Goal: Task Accomplishment & Management: Complete application form

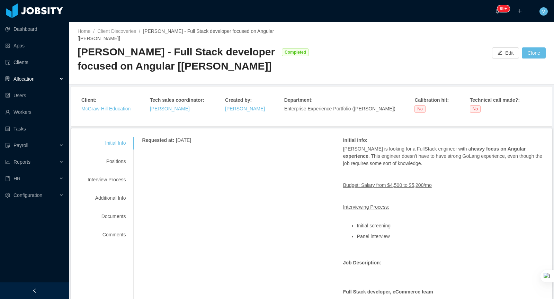
click at [40, 78] on div "Allocation" at bounding box center [34, 79] width 69 height 14
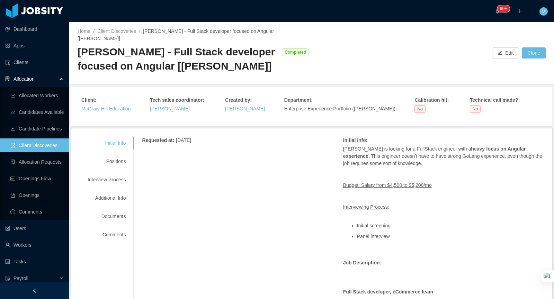
drag, startPoint x: 302, startPoint y: 31, endPoint x: 146, endPoint y: 30, distance: 156.1
click at [146, 30] on div "Home / Client Discoveries / McGraw-Hill - Full Stack developer focused on Angul…" at bounding box center [195, 35] width 234 height 15
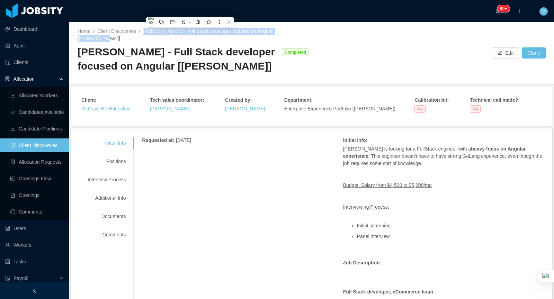
copy span "McGraw-Hill - Full Stack developer focused on Angular [Vijay Yadav]"
click at [35, 163] on link "Allocation Requests" at bounding box center [36, 162] width 53 height 14
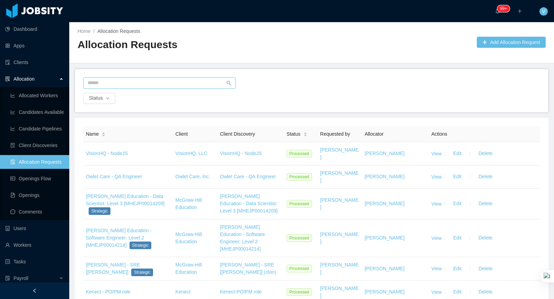
click at [162, 84] on input "text" at bounding box center [159, 83] width 152 height 11
paste input "**********"
drag, startPoint x: 104, startPoint y: 82, endPoint x: 35, endPoint y: 79, distance: 69.0
click at [35, 79] on section "**********" at bounding box center [277, 149] width 554 height 299
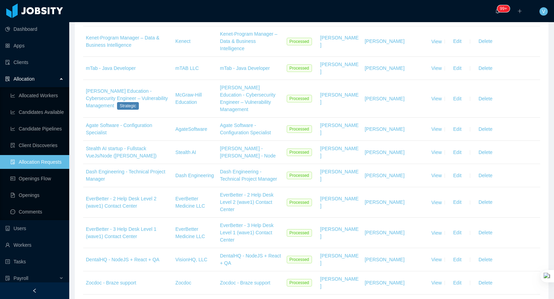
scroll to position [1211, 0]
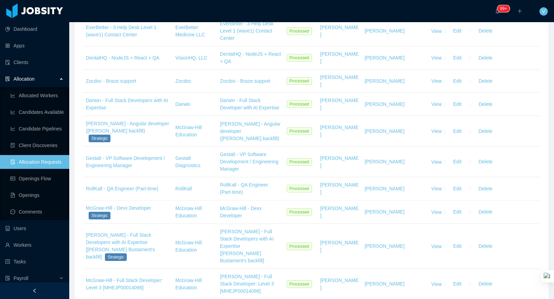
scroll to position [1211, 0]
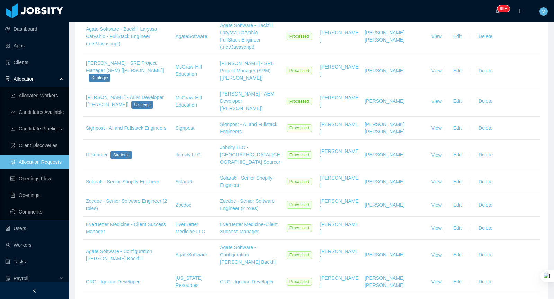
scroll to position [0, 0]
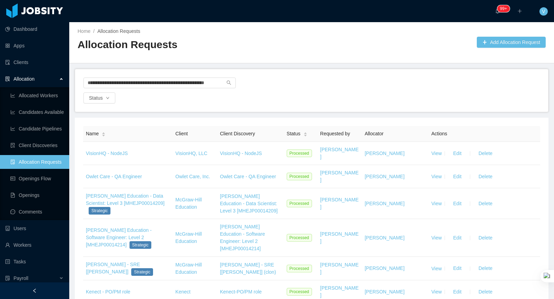
click at [283, 73] on div "**********" at bounding box center [311, 90] width 473 height 43
click at [214, 87] on input "**********" at bounding box center [159, 83] width 152 height 11
drag, startPoint x: 86, startPoint y: 82, endPoint x: 553, endPoint y: 67, distance: 467.9
click at [553, 67] on html "**********" at bounding box center [277, 149] width 554 height 299
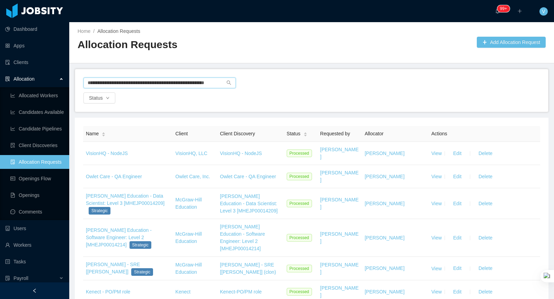
scroll to position [0, 0]
click at [148, 82] on input "**********" at bounding box center [159, 83] width 152 height 11
type input "**********"
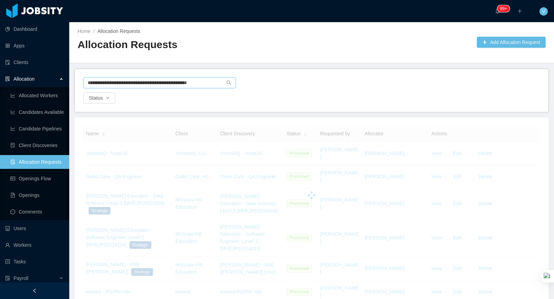
drag, startPoint x: 218, startPoint y: 83, endPoint x: 0, endPoint y: 82, distance: 218.4
click at [0, 82] on section "**********" at bounding box center [277, 149] width 554 height 299
click at [265, 74] on div "Status" at bounding box center [311, 90] width 473 height 43
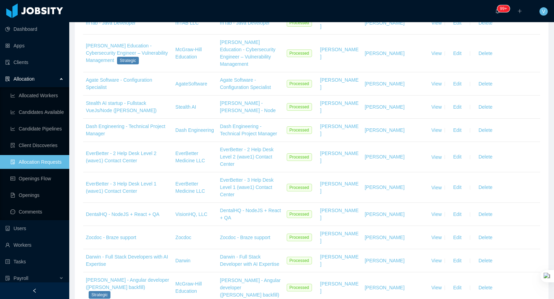
scroll to position [1211, 0]
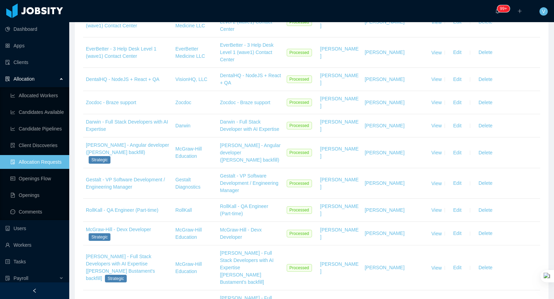
scroll to position [1211, 0]
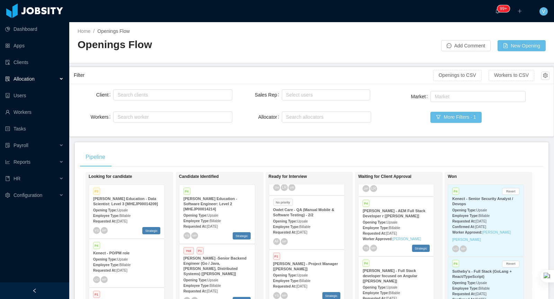
scroll to position [92, 0]
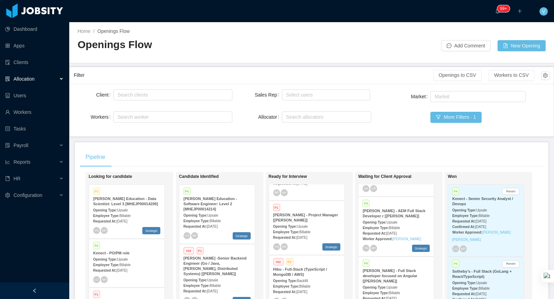
click at [390, 271] on strong "[PERSON_NAME] - Full Stack developer focused on Angular [[PERSON_NAME]]" at bounding box center [389, 276] width 55 height 15
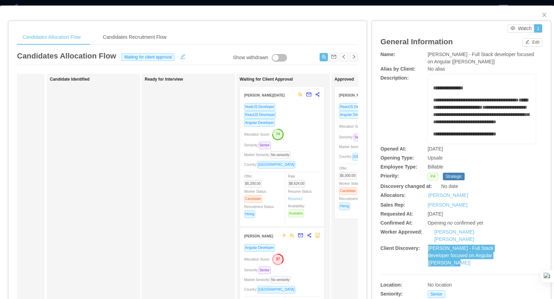
scroll to position [0, 74]
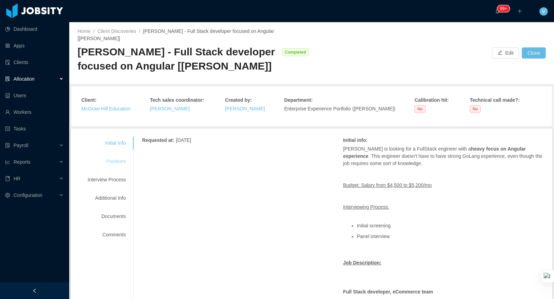
click at [109, 155] on div "Positions" at bounding box center [106, 161] width 55 height 13
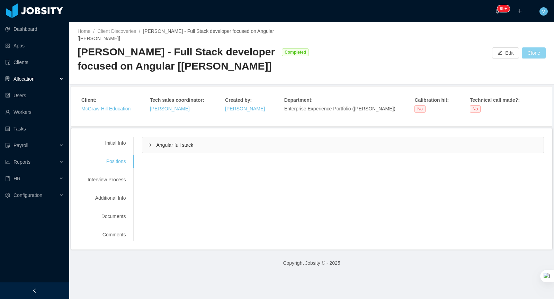
click at [529, 53] on button "Clone" at bounding box center [534, 52] width 24 height 11
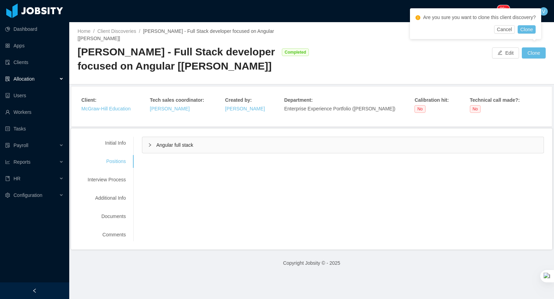
click at [0, 299] on div at bounding box center [0, 299] width 0 height 0
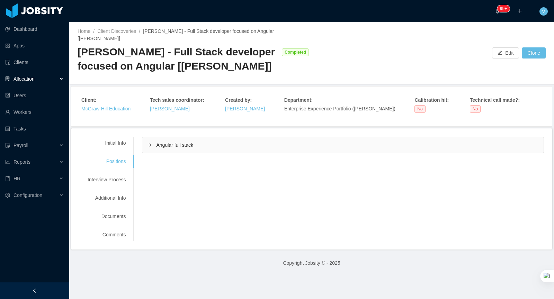
click at [474, 128] on div "Initial Info Positions Interview Process Additional Info Documents Comments Req…" at bounding box center [311, 188] width 481 height 121
drag, startPoint x: 546, startPoint y: 44, endPoint x: 529, endPoint y: 132, distance: 89.5
click at [529, 132] on html "Dashboard Apps Clients Allocation Users Workers Tasks Payroll Reports HR Config…" at bounding box center [277, 149] width 554 height 299
click at [529, 56] on div "Home / Client Discoveries / [PERSON_NAME] - Full Stack developer focused on Ang…" at bounding box center [311, 53] width 485 height 62
click at [530, 47] on button "Clone" at bounding box center [534, 52] width 24 height 11
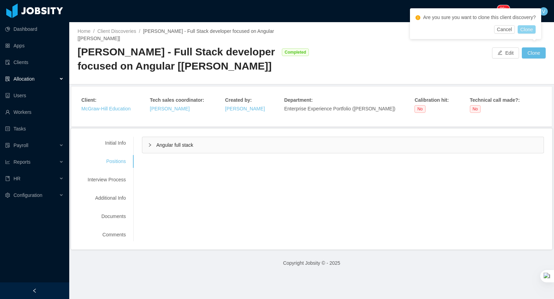
click at [528, 29] on button "Clone" at bounding box center [526, 29] width 18 height 8
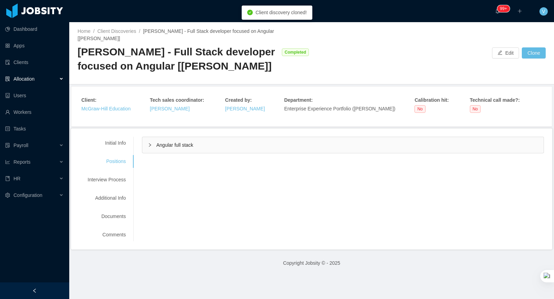
click at [32, 79] on span "Allocation" at bounding box center [23, 79] width 21 height 6
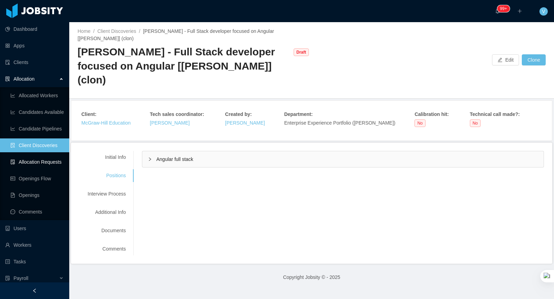
click at [43, 162] on link "Allocation Requests" at bounding box center [36, 162] width 53 height 14
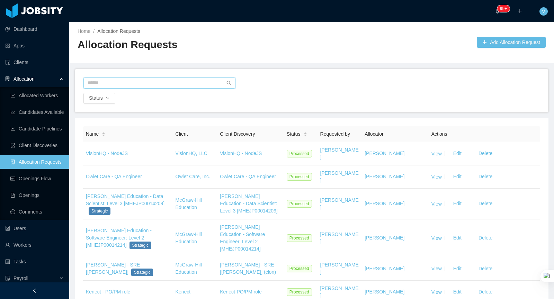
click at [172, 86] on input "text" at bounding box center [159, 83] width 152 height 11
type input "*****"
click at [46, 146] on link "Client Discoveries" at bounding box center [36, 145] width 53 height 14
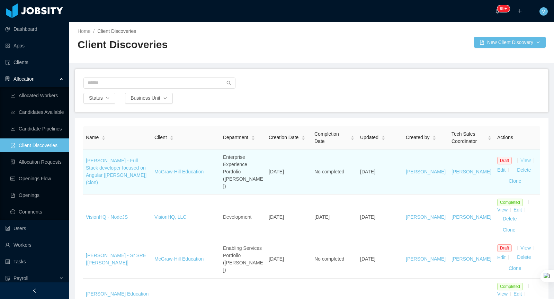
click at [525, 157] on link "View" at bounding box center [525, 160] width 10 height 6
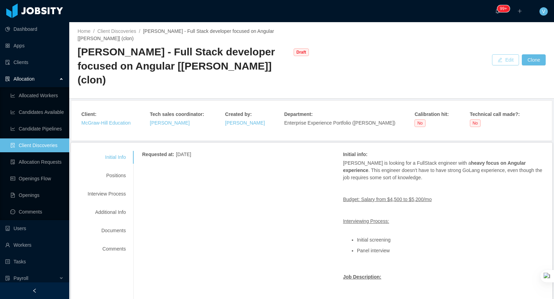
click at [501, 54] on button "Edit" at bounding box center [505, 59] width 27 height 11
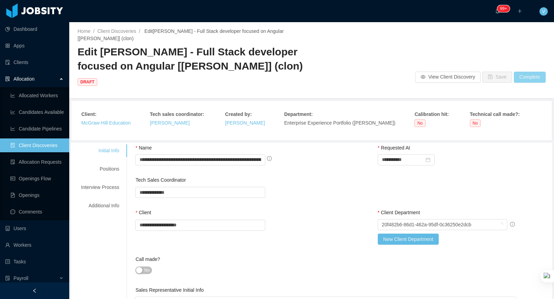
click at [522, 72] on button "Complete" at bounding box center [530, 77] width 32 height 11
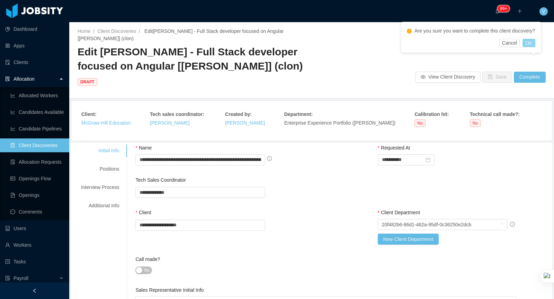
click at [535, 42] on button "OK" at bounding box center [528, 43] width 12 height 8
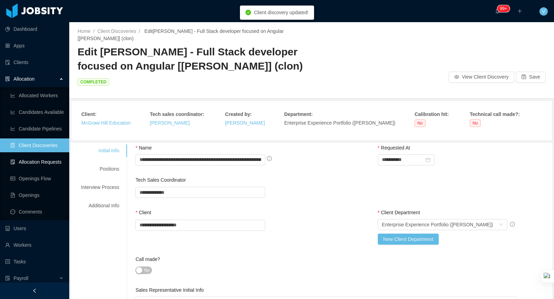
click at [58, 160] on link "Allocation Requests" at bounding box center [36, 162] width 53 height 14
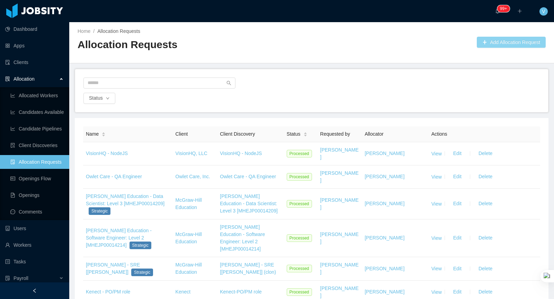
click at [493, 45] on button "Add Allocation Request" at bounding box center [511, 42] width 69 height 11
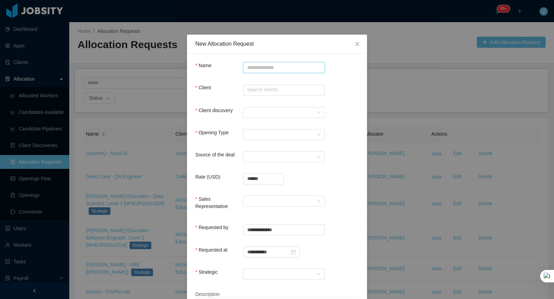
click at [286, 68] on input "Name" at bounding box center [284, 67] width 82 height 11
paste input "**********"
type input "**********"
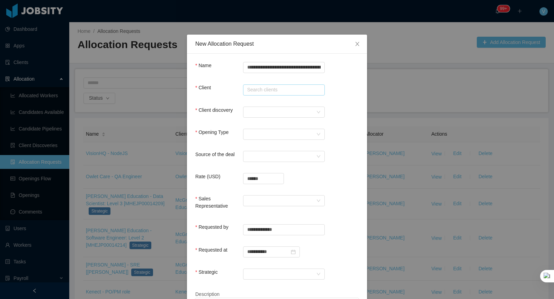
click at [272, 91] on input "text" at bounding box center [284, 89] width 82 height 11
click at [268, 105] on li "McGraw-Hill Education" at bounding box center [284, 103] width 82 height 11
type input "**********"
click at [268, 114] on div at bounding box center [281, 112] width 69 height 10
click at [269, 115] on div at bounding box center [281, 112] width 69 height 10
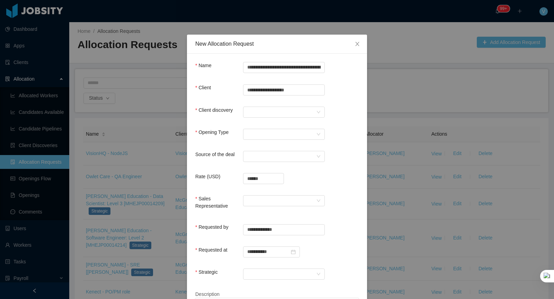
click at [230, 103] on form "**********" at bounding box center [276, 218] width 163 height 313
click at [264, 115] on div at bounding box center [281, 112] width 69 height 10
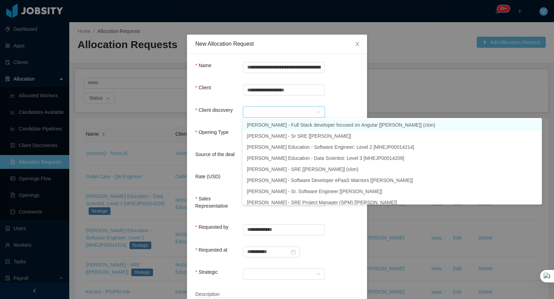
click at [270, 123] on li "[PERSON_NAME] - Full Stack developer focused on Angular [[PERSON_NAME]] (clon)" at bounding box center [392, 124] width 299 height 11
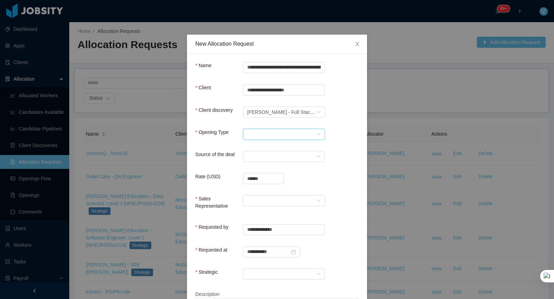
click at [246, 135] on div "Select Opening Type" at bounding box center [284, 134] width 82 height 11
click at [267, 160] on li "Upsale" at bounding box center [284, 158] width 82 height 11
click at [277, 154] on div "Select a Source" at bounding box center [281, 156] width 69 height 10
click at [269, 170] on li "CSM" at bounding box center [284, 169] width 82 height 11
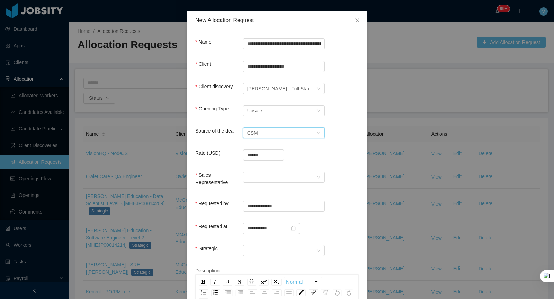
scroll to position [38, 0]
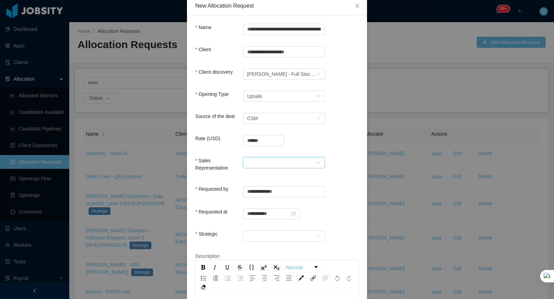
click at [259, 161] on div at bounding box center [281, 162] width 69 height 10
click at [257, 175] on li "[PERSON_NAME]" at bounding box center [284, 175] width 82 height 11
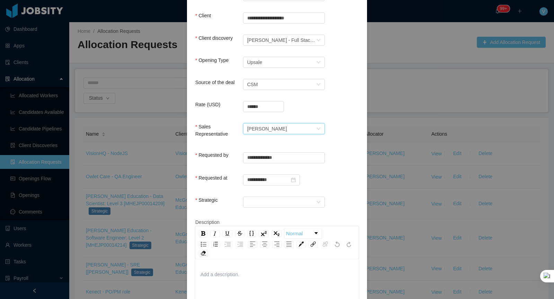
scroll to position [108, 0]
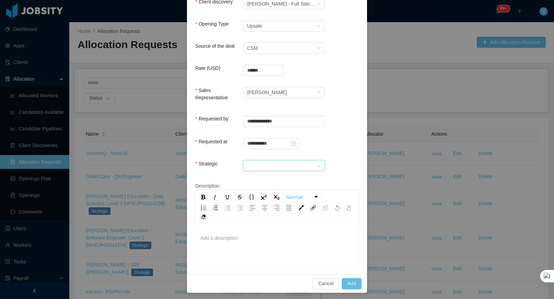
click at [251, 168] on div at bounding box center [281, 166] width 69 height 10
click at [252, 178] on li "Yes" at bounding box center [284, 177] width 82 height 11
click at [351, 276] on div "Cancel Add" at bounding box center [277, 283] width 180 height 18
click at [351, 281] on button "Add" at bounding box center [352, 283] width 20 height 11
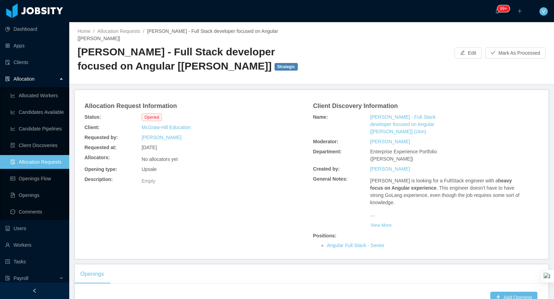
scroll to position [114, 0]
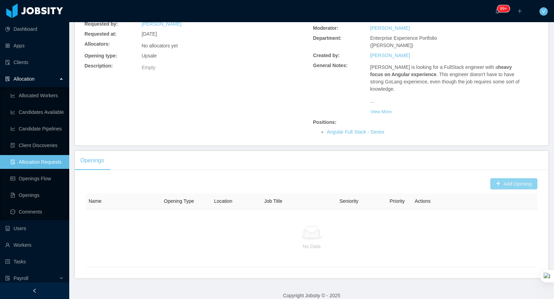
click at [507, 178] on button "Add Opening" at bounding box center [513, 183] width 47 height 11
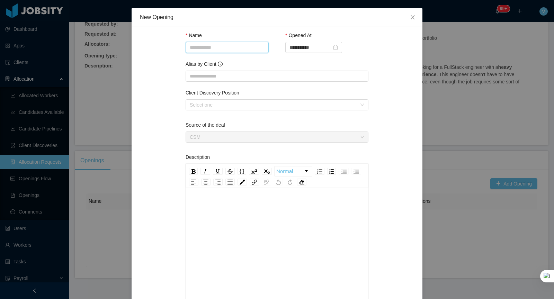
click at [237, 45] on input "Name" at bounding box center [227, 47] width 83 height 11
paste input "**********"
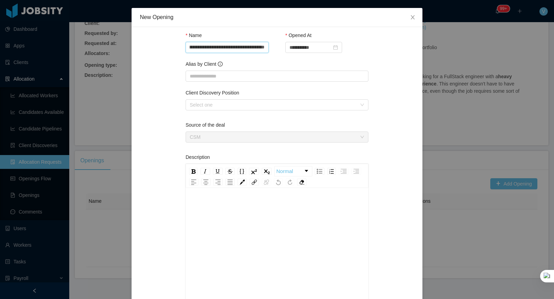
scroll to position [0, 116]
click at [262, 107] on div "Select one" at bounding box center [273, 104] width 167 height 7
type input "**********"
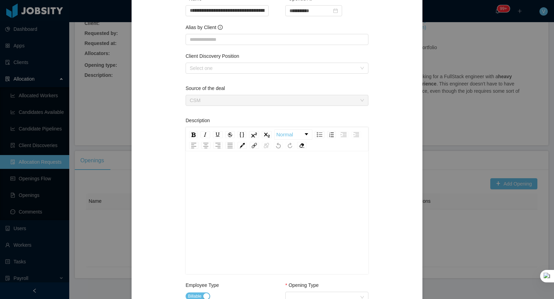
scroll to position [46, 0]
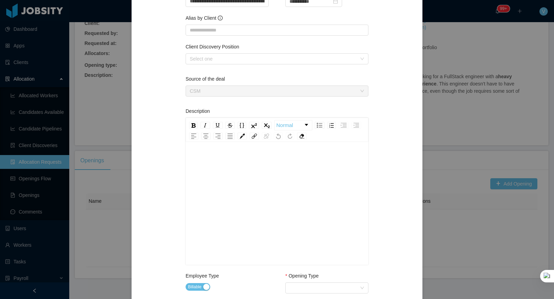
click at [238, 50] on div "Client Discovery Position" at bounding box center [277, 48] width 183 height 10
click at [228, 56] on div "Select one" at bounding box center [273, 58] width 167 height 7
click at [232, 75] on div at bounding box center [276, 77] width 174 height 12
click at [373, 192] on div "**********" at bounding box center [277, 263] width 274 height 548
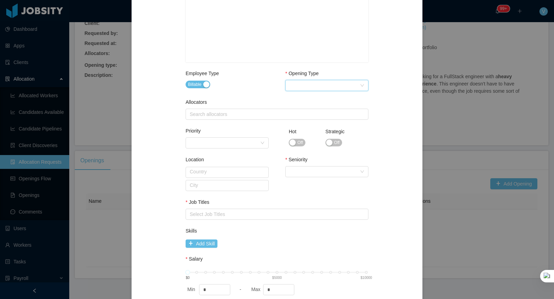
click at [305, 84] on div "Select Opening Type" at bounding box center [324, 85] width 70 height 10
drag, startPoint x: 295, startPoint y: 97, endPoint x: 294, endPoint y: 111, distance: 13.5
click at [294, 111] on ul "New client Upsale Backfill Employee of record" at bounding box center [326, 114] width 83 height 47
click at [294, 111] on li "Upsale" at bounding box center [326, 108] width 83 height 11
click at [248, 114] on div "Search allocators" at bounding box center [275, 114] width 171 height 7
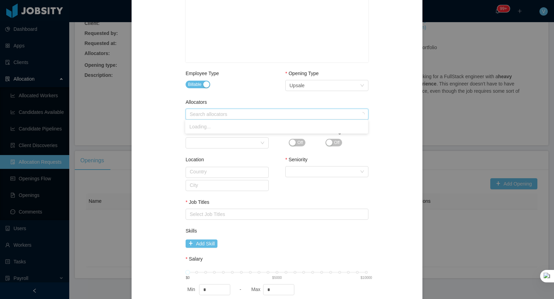
type input "*"
type input "***"
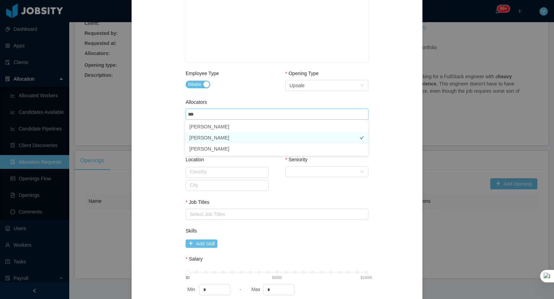
click at [231, 137] on li "[PERSON_NAME]" at bounding box center [276, 137] width 183 height 11
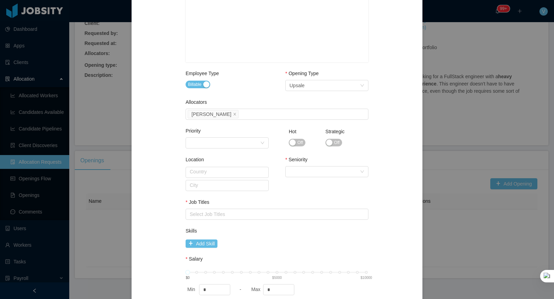
click at [169, 151] on div "**********" at bounding box center [277, 61] width 274 height 548
click at [306, 176] on div "Seniority Select Seniority" at bounding box center [326, 168] width 83 height 24
click at [305, 174] on div "Select Seniority" at bounding box center [324, 171] width 70 height 10
click at [301, 228] on li "Senior" at bounding box center [326, 228] width 83 height 11
click at [220, 211] on div "Select Job Titles" at bounding box center [275, 214] width 171 height 7
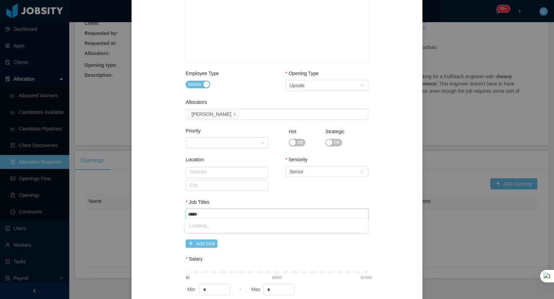
type input "******"
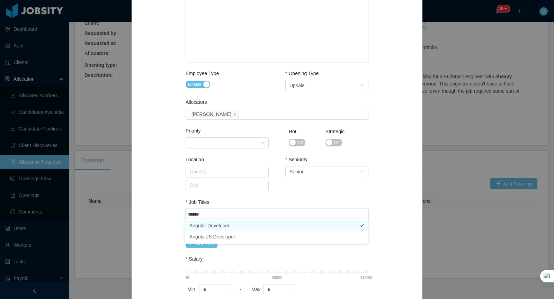
click at [227, 227] on li "Angular Developer" at bounding box center [276, 225] width 183 height 11
click at [162, 217] on div "**********" at bounding box center [277, 61] width 274 height 548
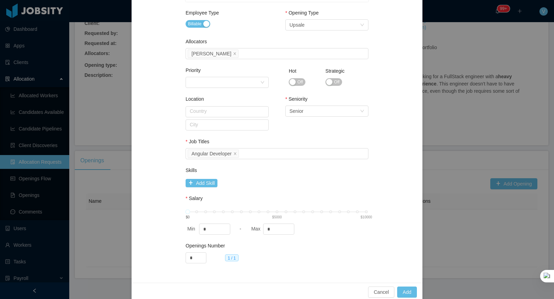
scroll to position [0, 0]
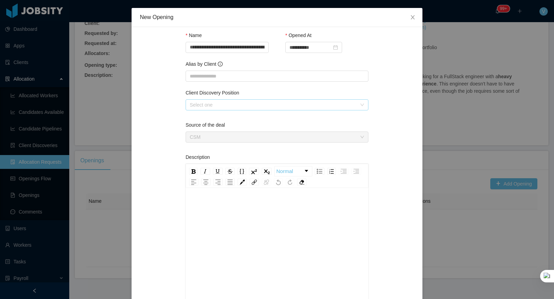
click at [253, 104] on div "Select one" at bounding box center [273, 104] width 167 height 7
click at [247, 73] on input "Alias by Client" at bounding box center [277, 76] width 183 height 11
click at [242, 99] on div "Select one" at bounding box center [277, 104] width 183 height 11
click at [242, 103] on div "Select one" at bounding box center [273, 104] width 167 height 7
click at [232, 129] on div "Source of the deal" at bounding box center [277, 126] width 183 height 10
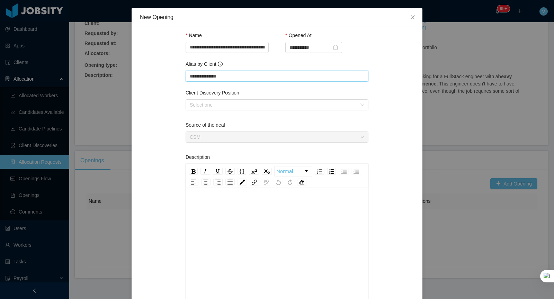
drag, startPoint x: 235, startPoint y: 76, endPoint x: 48, endPoint y: 69, distance: 187.4
click at [48, 69] on div "**********" at bounding box center [277, 149] width 554 height 299
type input "*"
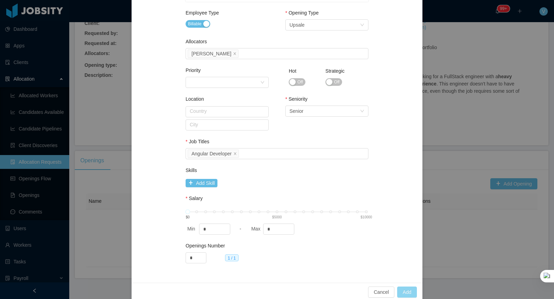
click at [405, 288] on button "Add" at bounding box center [407, 292] width 20 height 11
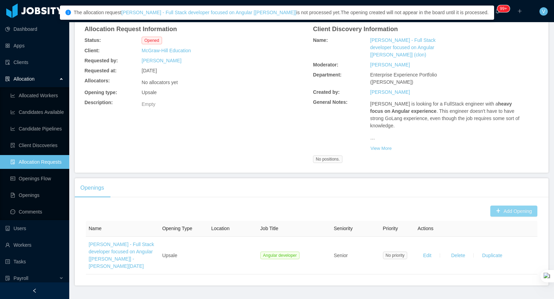
scroll to position [0, 0]
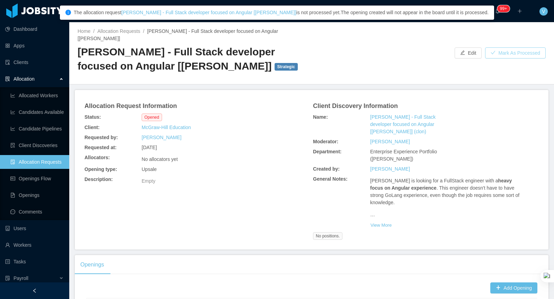
click at [506, 53] on button "Mark As Processed" at bounding box center [515, 52] width 61 height 11
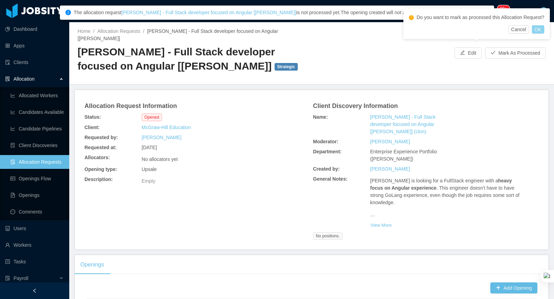
click at [539, 34] on button "OK" at bounding box center [538, 29] width 12 height 8
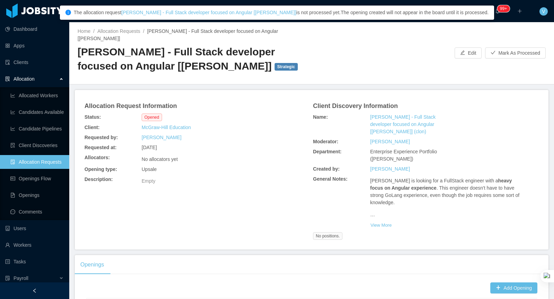
click at [327, 74] on div "Home / Allocation Requests / McGraw-Hill - Full Stack developer focused on Angu…" at bounding box center [311, 53] width 485 height 62
click at [46, 179] on link "Openings Flow" at bounding box center [36, 179] width 53 height 14
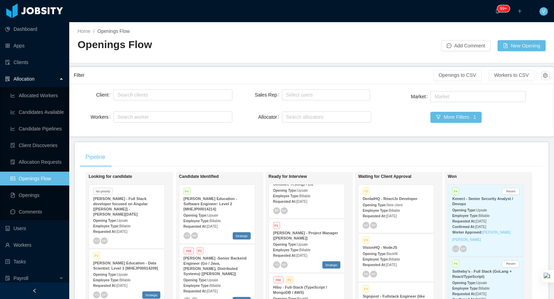
scroll to position [415, 0]
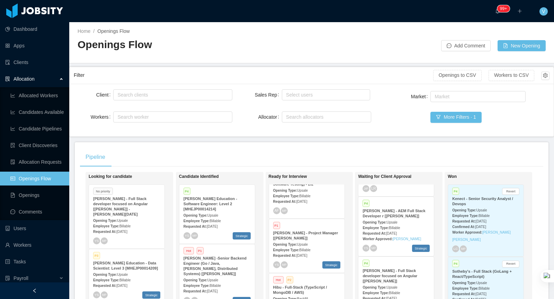
click at [415, 276] on div "[PERSON_NAME] - Full Stack developer focused on Angular [[PERSON_NAME]]" at bounding box center [395, 276] width 67 height 16
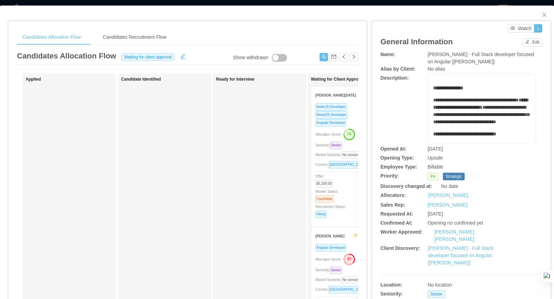
click at [348, 178] on div "Offer: $5,200.00 Worker Status: Candidate Recruitment Status: Hiring" at bounding box center [334, 195] width 38 height 46
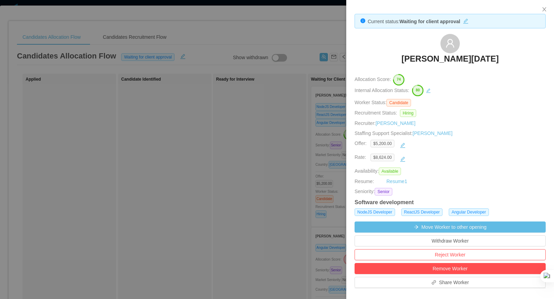
click at [312, 189] on div at bounding box center [277, 149] width 554 height 299
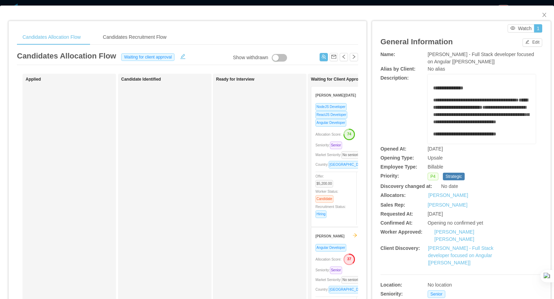
click at [337, 172] on div "Offer: $5,200.00 Worker Status: Candidate Recruitment Status: Hiring" at bounding box center [334, 195] width 38 height 46
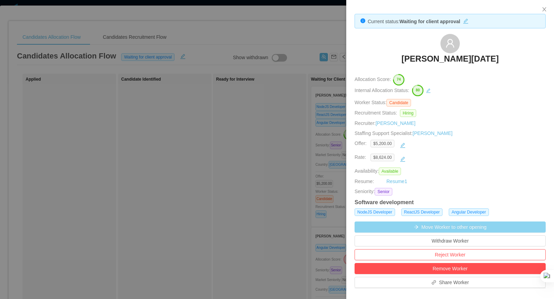
click at [457, 225] on button "Move Worker to other opening" at bounding box center [449, 227] width 191 height 11
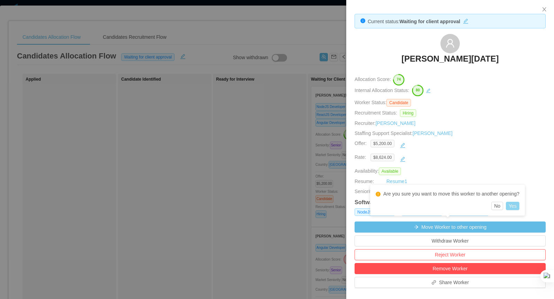
click at [519, 206] on button "Yes" at bounding box center [512, 206] width 13 height 8
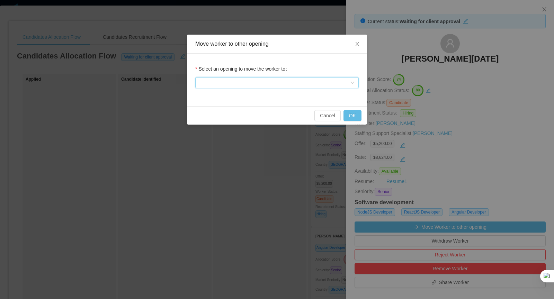
click at [308, 86] on div at bounding box center [274, 83] width 151 height 10
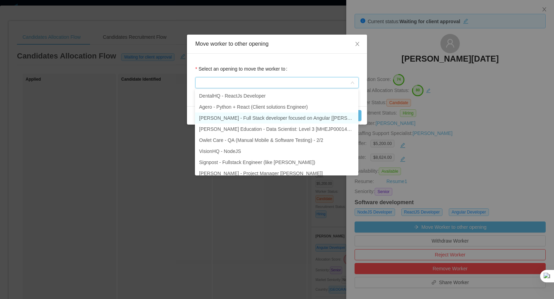
click at [317, 118] on li "[PERSON_NAME] - Full Stack developer focused on Angular [[PERSON_NAME]] - [PERS…" at bounding box center [276, 117] width 163 height 11
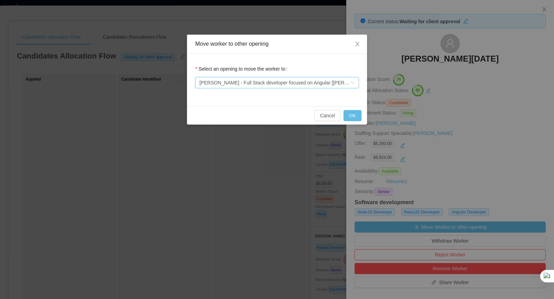
click at [334, 82] on div "[PERSON_NAME] - Full Stack developer focused on Angular [[PERSON_NAME]] - [PERS…" at bounding box center [274, 83] width 151 height 10
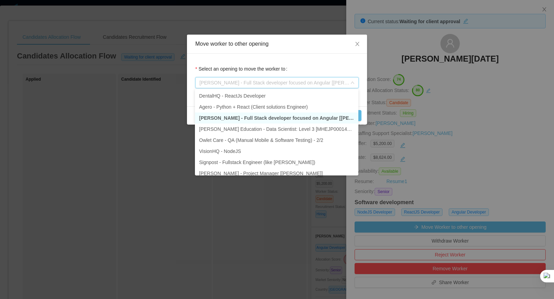
click at [317, 117] on li "[PERSON_NAME] - Full Stack developer focused on Angular [[PERSON_NAME]] - [PERS…" at bounding box center [276, 117] width 163 height 11
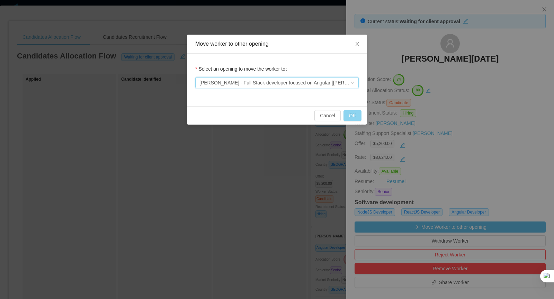
click at [359, 117] on button "OK" at bounding box center [352, 115] width 18 height 11
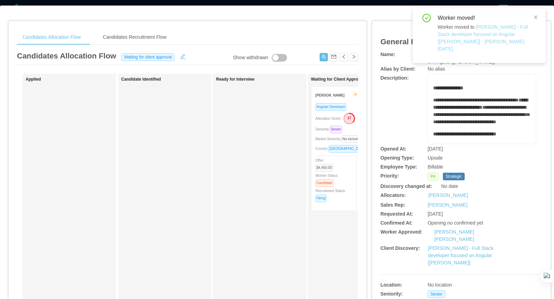
click at [478, 36] on link "[PERSON_NAME] - Full Stack developer focused on Angular [[PERSON_NAME]] - [PERS…" at bounding box center [483, 37] width 90 height 27
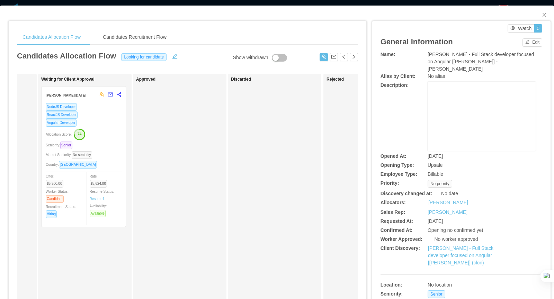
scroll to position [0, 226]
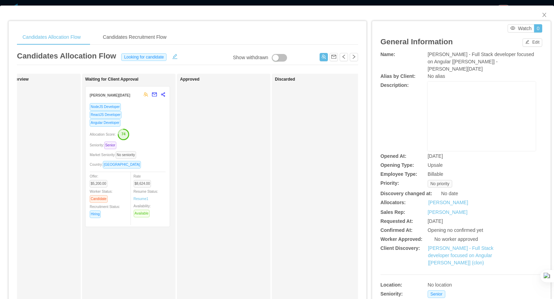
click at [140, 121] on div "Angular Developer" at bounding box center [128, 123] width 76 height 8
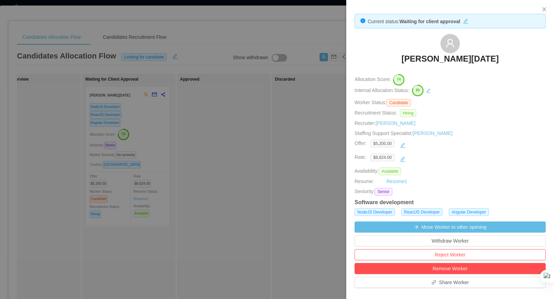
click at [239, 138] on div at bounding box center [277, 149] width 554 height 299
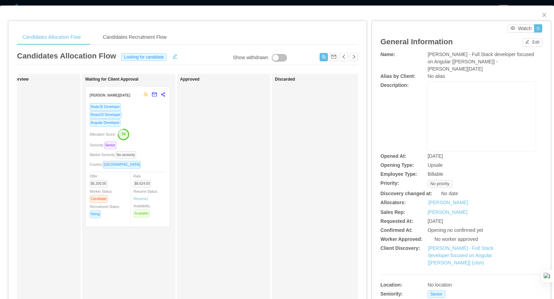
click at [165, 133] on div "NodeJS Developer ReactJS Developer Angular Developer Allocation Score: 74 Senio…" at bounding box center [127, 165] width 84 height 124
drag, startPoint x: 134, startPoint y: 182, endPoint x: 145, endPoint y: 182, distance: 11.4
click at [152, 182] on div "Waiting for Client Approval Leonardo Natal NodeJS Developer ReactJS Developer A…" at bounding box center [133, 247] width 97 height 340
click at [144, 182] on span "$8,624.00" at bounding box center [143, 184] width 18 height 8
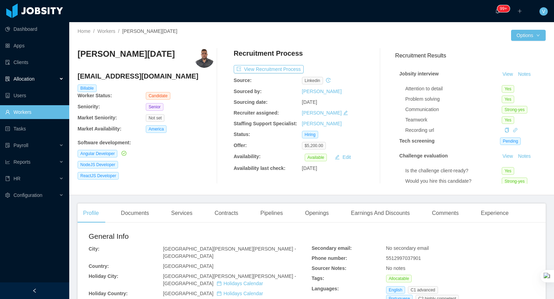
click at [53, 79] on div "Allocation" at bounding box center [34, 79] width 69 height 14
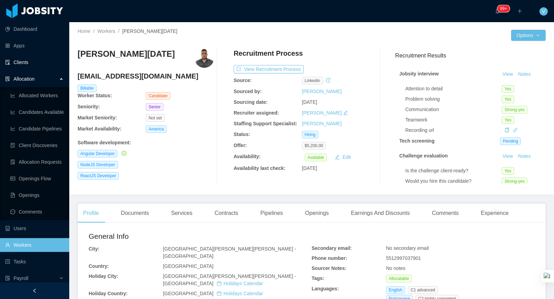
click at [19, 61] on link "Clients" at bounding box center [34, 62] width 58 height 14
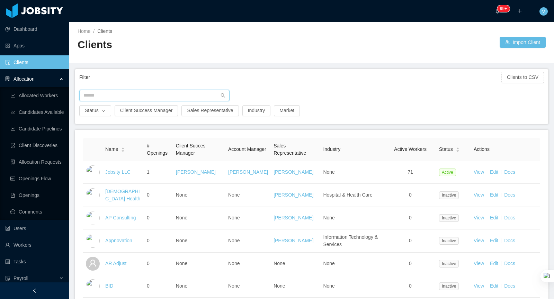
click at [126, 95] on input "text" at bounding box center [154, 95] width 150 height 11
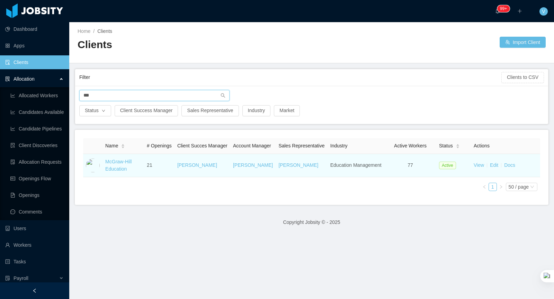
type input "***"
click at [129, 177] on td "McGraw-Hill Education" at bounding box center [123, 165] width 42 height 23
click at [118, 172] on link "McGraw-Hill Education" at bounding box center [118, 165] width 26 height 13
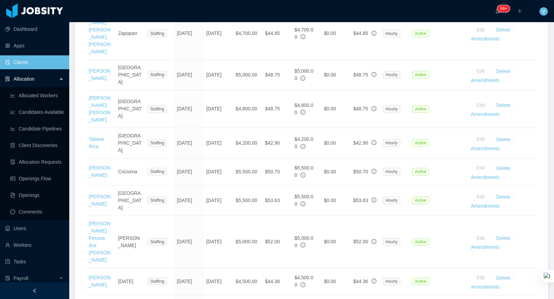
scroll to position [1584, 0]
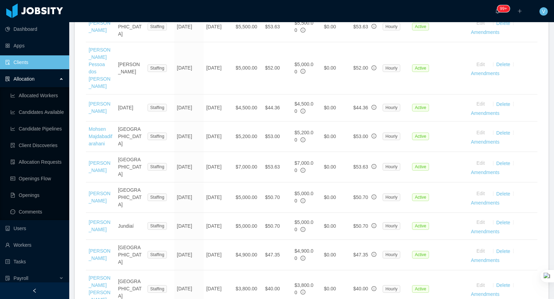
drag, startPoint x: 514, startPoint y: 224, endPoint x: 513, endPoint y: 213, distance: 11.1
click at [513, 201] on ul "10 / page 50 / page 100 / page 200 / page 500 / page" at bounding box center [518, 173] width 32 height 55
click at [513, 179] on li "100 / page" at bounding box center [518, 173] width 32 height 11
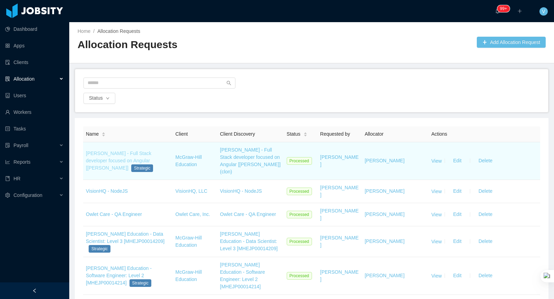
click at [132, 159] on link "[PERSON_NAME] - Full Stack developer focused on Angular [[PERSON_NAME]]" at bounding box center [118, 161] width 65 height 20
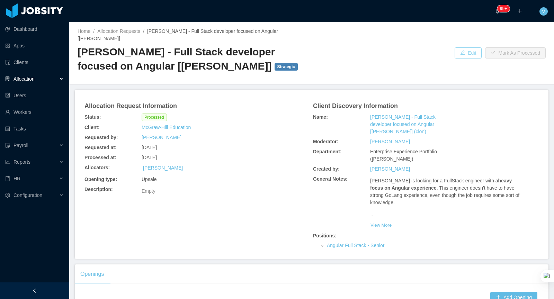
click at [465, 47] on button "Edit" at bounding box center [467, 52] width 27 height 11
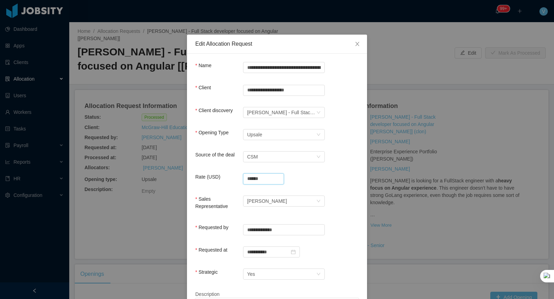
drag, startPoint x: 266, startPoint y: 180, endPoint x: 221, endPoint y: 180, distance: 45.0
click at [222, 180] on div "Rate (USD) ******" at bounding box center [276, 180] width 163 height 14
type input "**********"
click at [343, 214] on div "Sales Representative [PERSON_NAME]" at bounding box center [276, 206] width 163 height 20
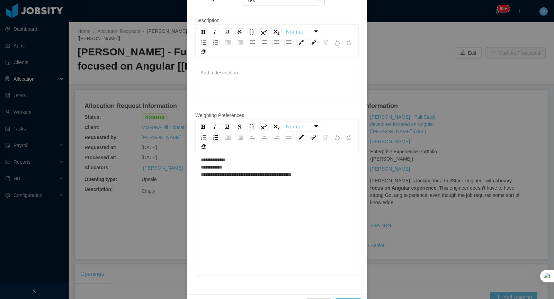
scroll to position [294, 0]
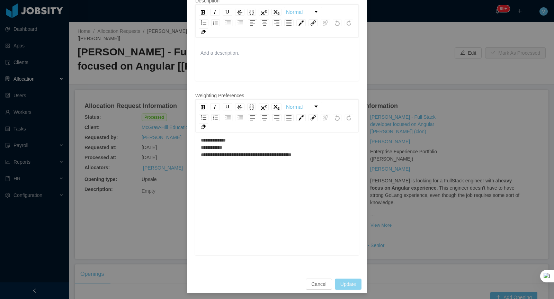
click at [340, 286] on button "Update" at bounding box center [348, 284] width 27 height 11
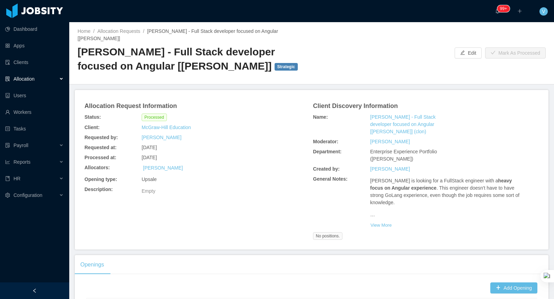
click at [43, 79] on div "Allocation" at bounding box center [34, 79] width 69 height 14
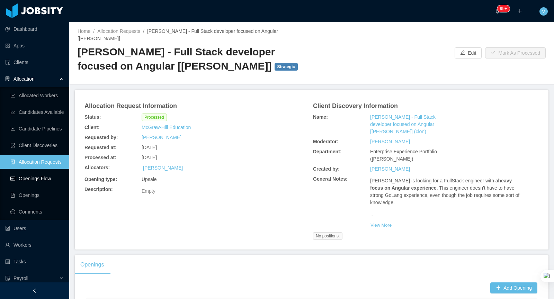
click at [50, 175] on link "Openings Flow" at bounding box center [36, 179] width 53 height 14
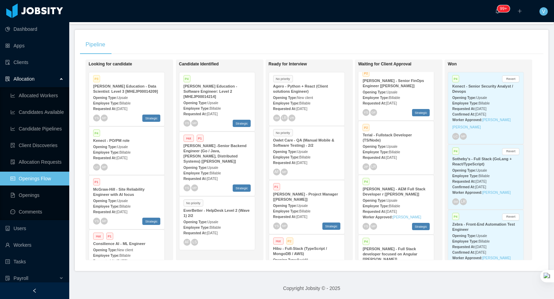
scroll to position [403, 0]
click at [389, 108] on div "YS GF Strategic" at bounding box center [395, 111] width 67 height 7
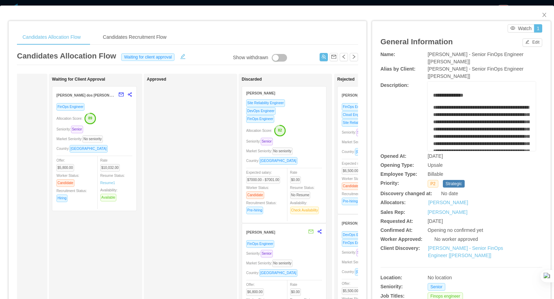
scroll to position [0, 250]
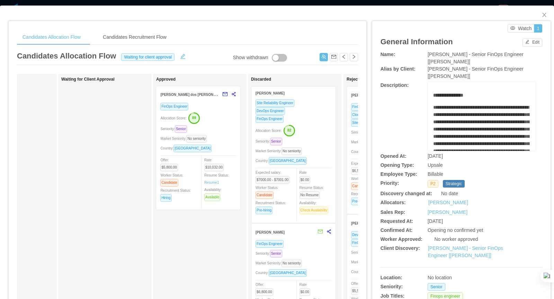
drag, startPoint x: 111, startPoint y: 119, endPoint x: 207, endPoint y: 119, distance: 95.2
click at [207, 119] on div "Applied Facundo Togliefoso Python Developer Site Reliability Engineer FinOps En…" at bounding box center [187, 250] width 341 height 352
click at [546, 14] on icon "icon: close" at bounding box center [544, 15] width 6 height 6
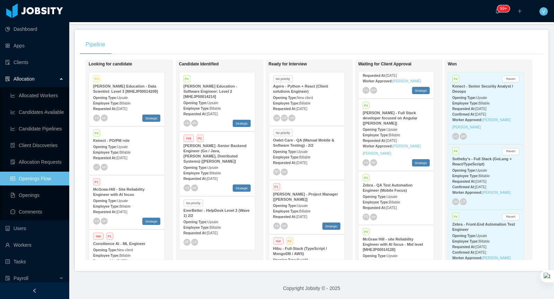
scroll to position [564, 0]
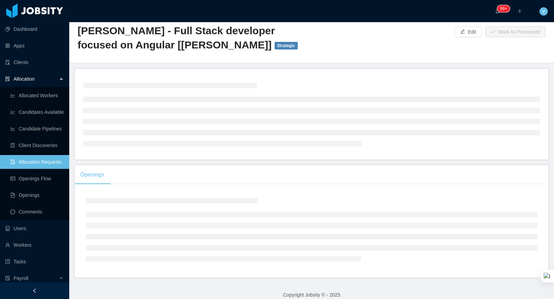
scroll to position [87, 0]
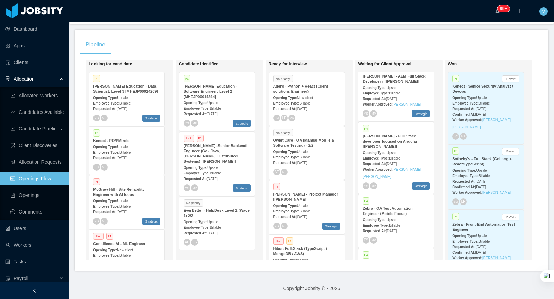
scroll to position [564, 0]
